Goal: Task Accomplishment & Management: Use online tool/utility

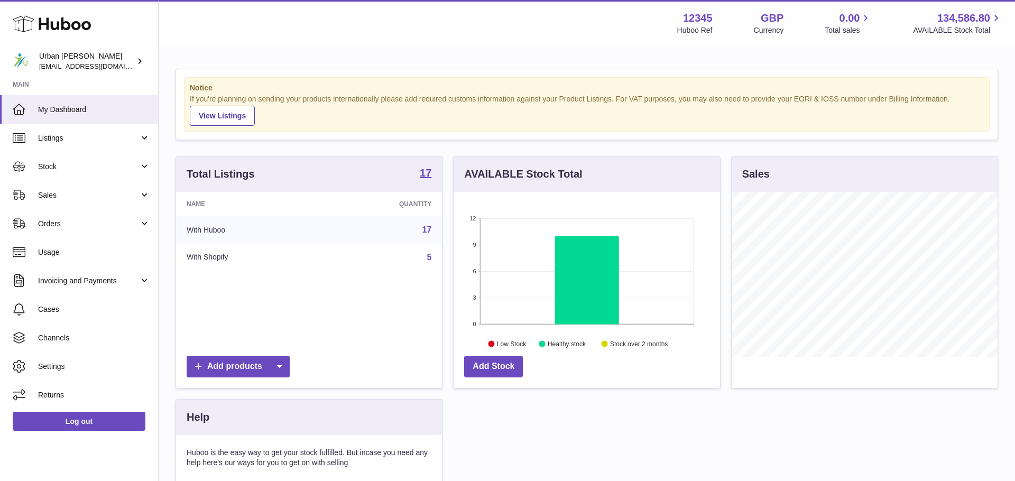
scroll to position [165, 266]
drag, startPoint x: 73, startPoint y: 186, endPoint x: 84, endPoint y: 199, distance: 16.9
click at [72, 186] on link "Sales" at bounding box center [79, 195] width 158 height 29
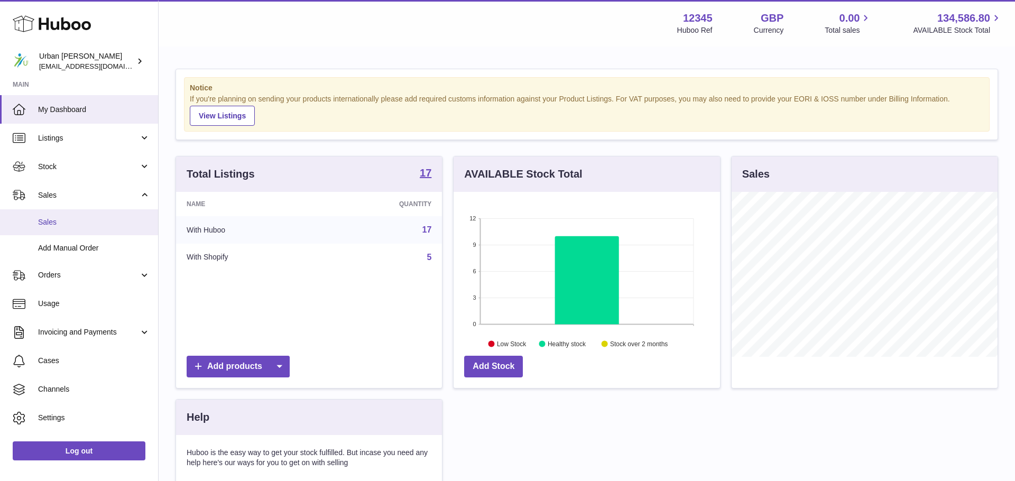
click at [98, 227] on span "Sales" at bounding box center [94, 222] width 112 height 10
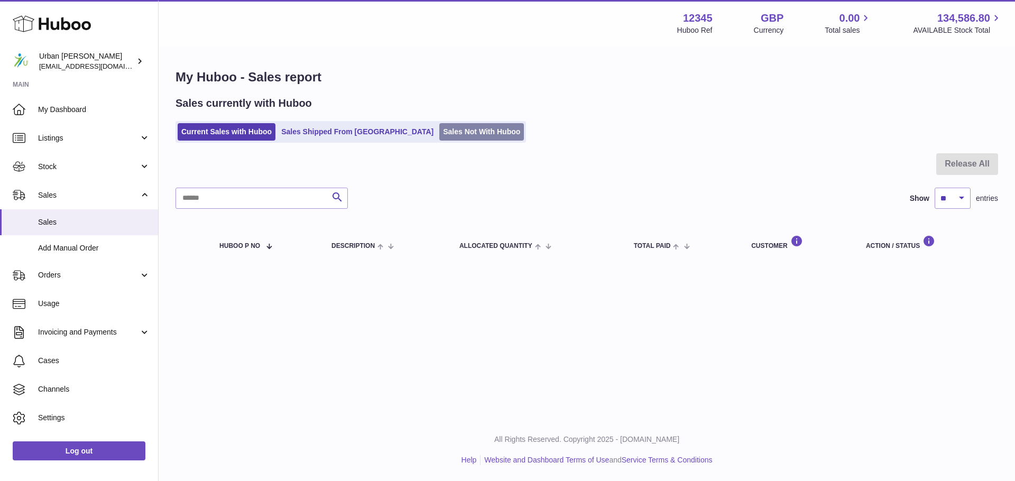
click at [451, 133] on link "Sales Not With Huboo" at bounding box center [481, 131] width 85 height 17
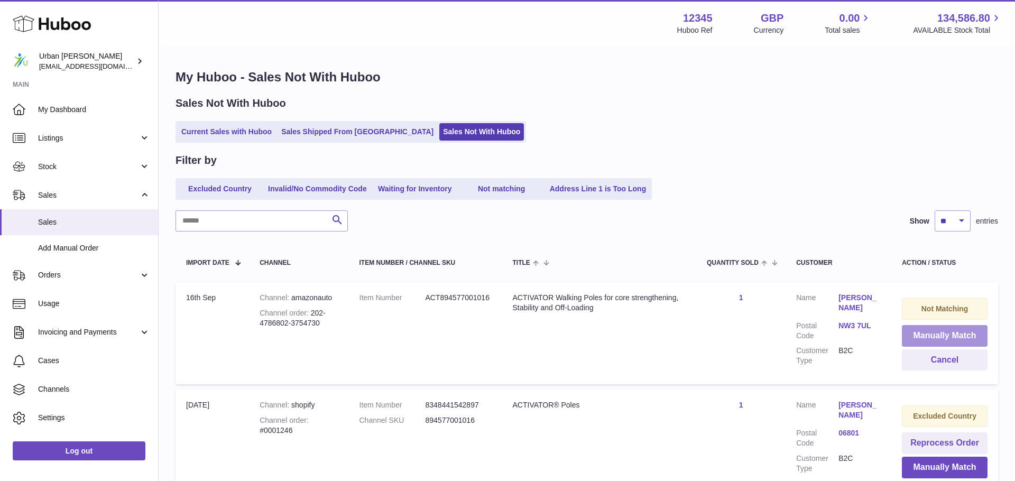
click at [954, 338] on button "Manually Match" at bounding box center [945, 336] width 86 height 22
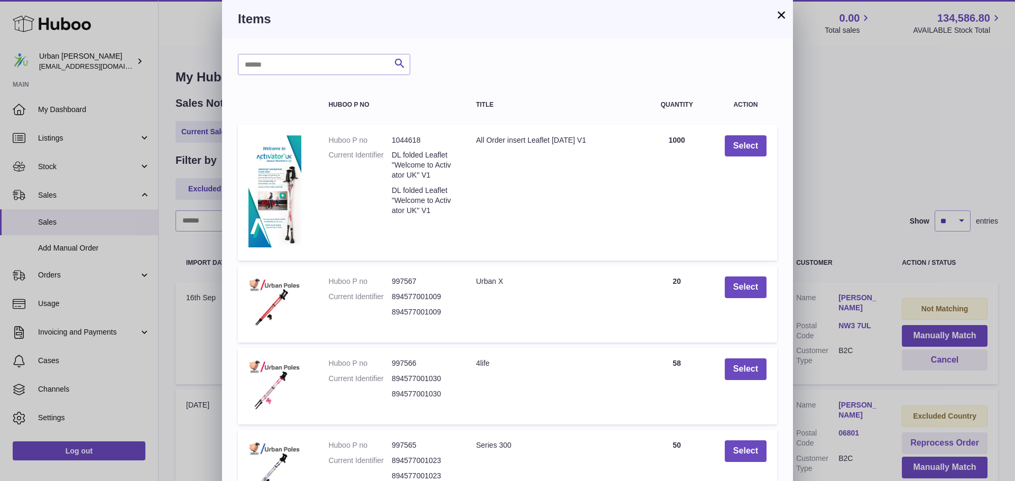
scroll to position [182, 0]
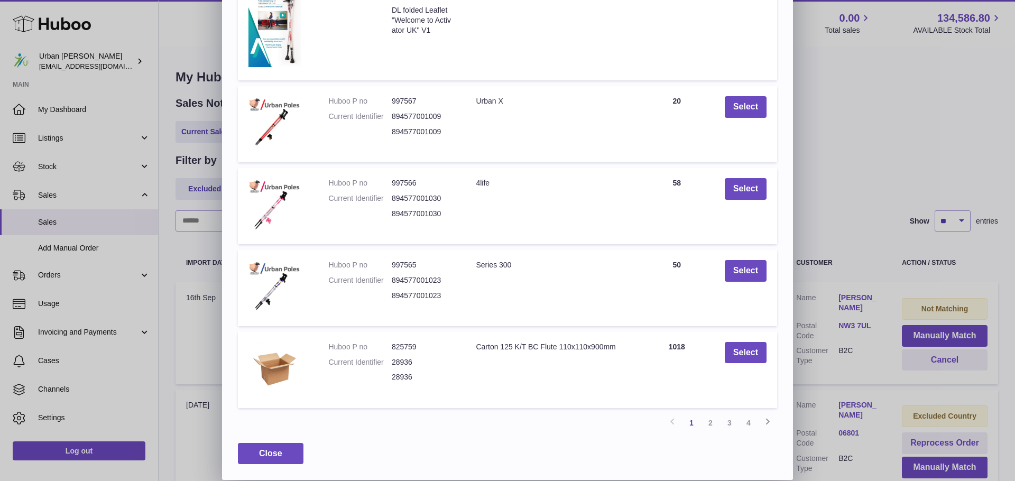
click at [730, 424] on link "3" at bounding box center [729, 422] width 19 height 19
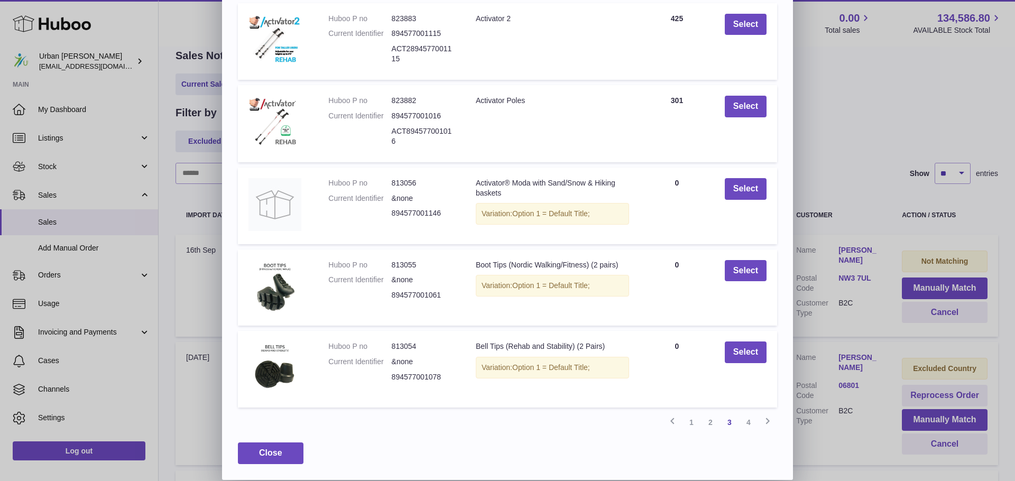
scroll to position [80, 0]
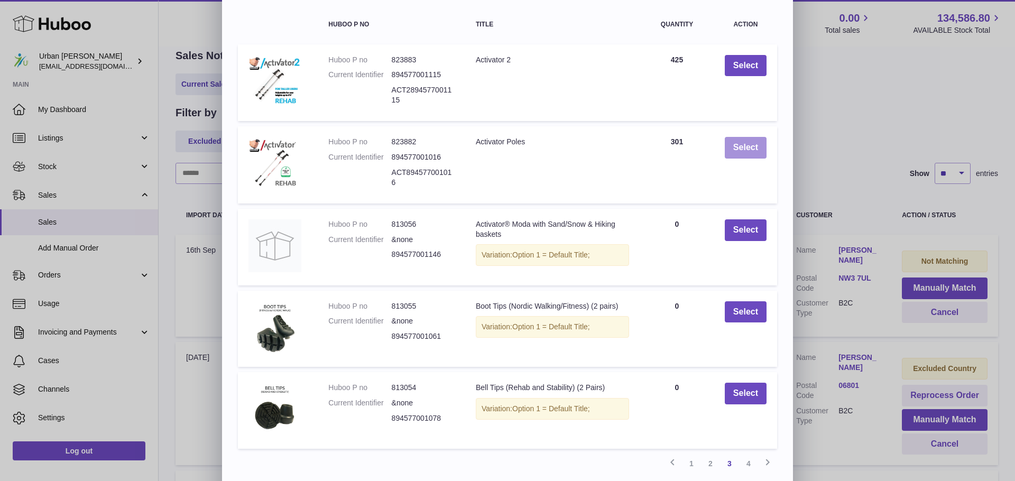
click at [733, 159] on button "Select" at bounding box center [746, 148] width 42 height 22
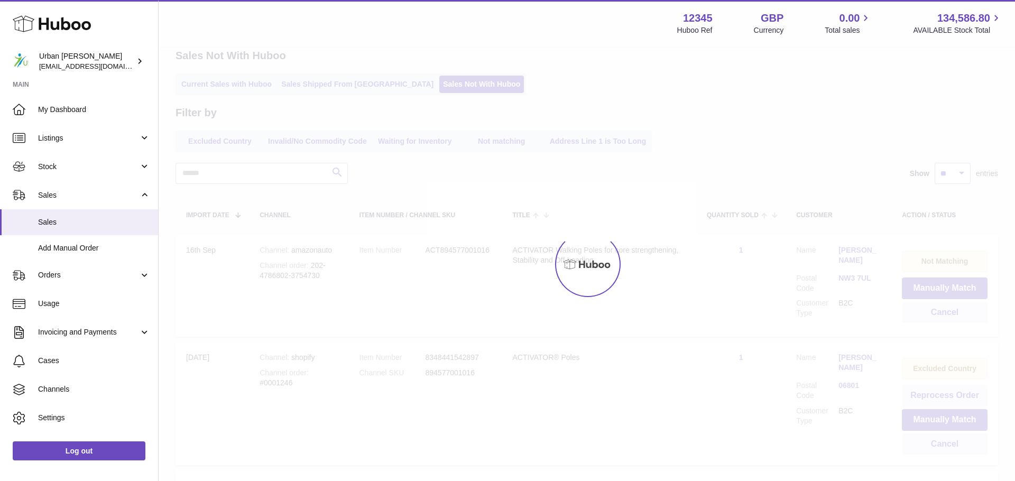
scroll to position [0, 0]
